Goal: Task Accomplishment & Management: Use online tool/utility

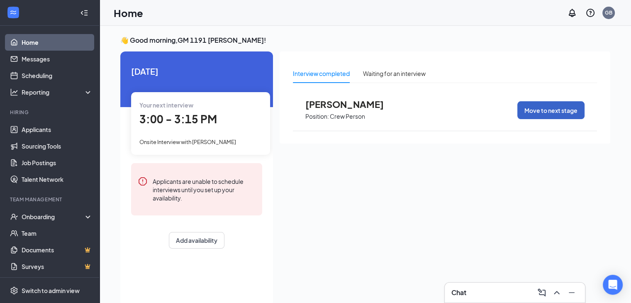
click at [556, 107] on button "Move to next stage" at bounding box center [550, 110] width 67 height 18
